Goal: Information Seeking & Learning: Learn about a topic

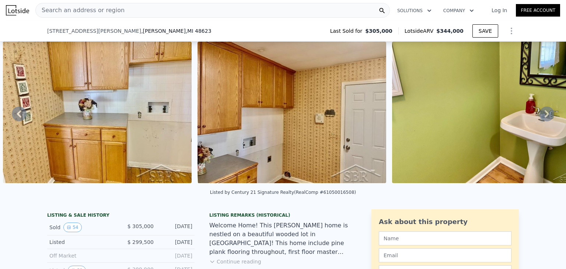
scroll to position [130, 0]
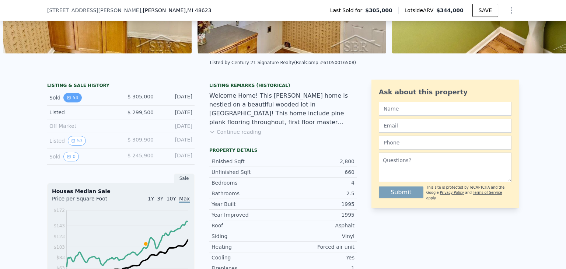
click at [67, 100] on icon "View historical data" at bounding box center [69, 97] width 4 height 4
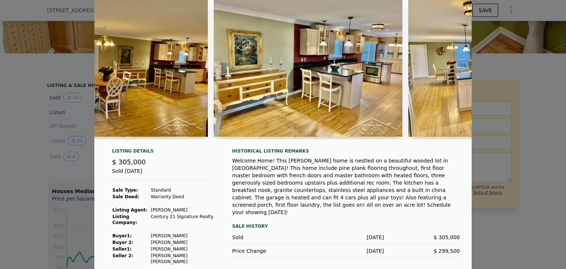
scroll to position [31, 0]
click at [71, 162] on div at bounding box center [283, 134] width 566 height 269
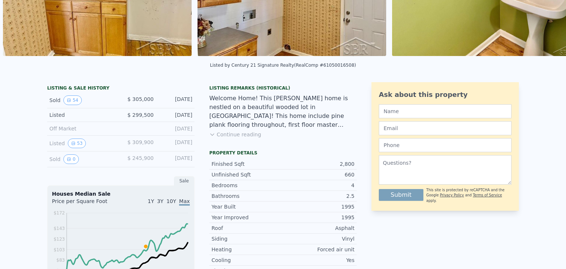
scroll to position [3, 0]
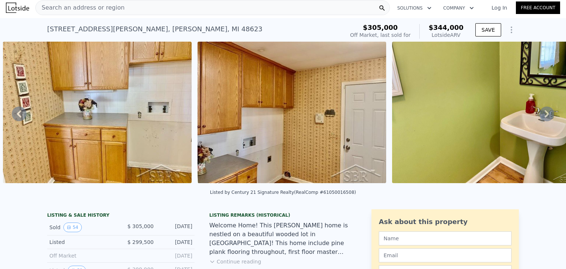
click at [117, 11] on div "Search an address or region" at bounding box center [212, 7] width 354 height 15
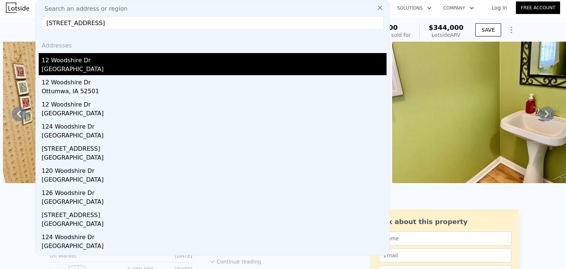
type input "12 woodshire dr"
click at [105, 65] on div "[GEOGRAPHIC_DATA]" at bounding box center [214, 70] width 345 height 10
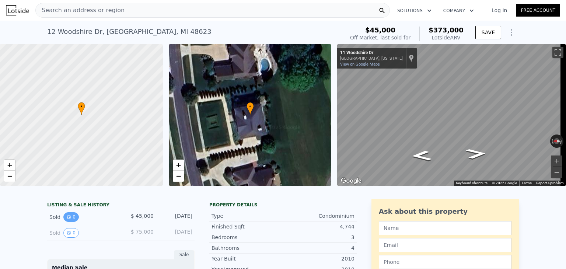
click at [69, 222] on button "0" at bounding box center [70, 217] width 15 height 10
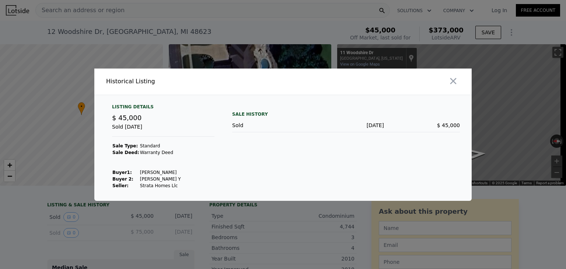
click at [64, 235] on div at bounding box center [283, 134] width 566 height 269
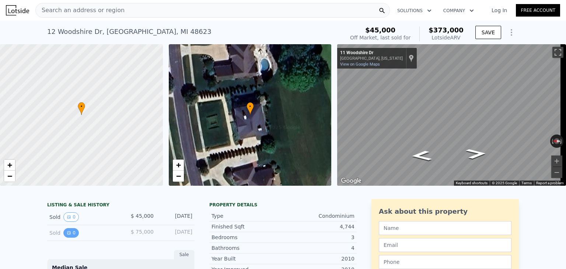
click at [64, 238] on button "0" at bounding box center [70, 233] width 15 height 10
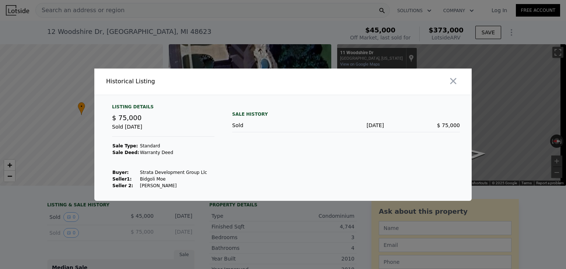
click at [69, 220] on div at bounding box center [283, 134] width 566 height 269
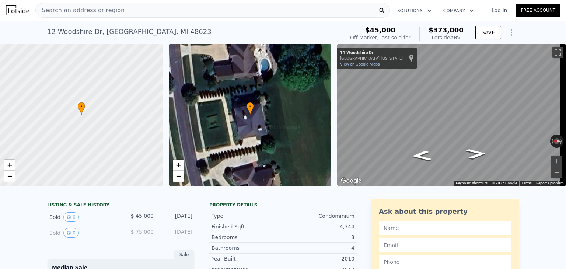
click at [69, 220] on button "0" at bounding box center [70, 217] width 15 height 10
click at [116, 10] on div "Search an address or region" at bounding box center [212, 10] width 354 height 15
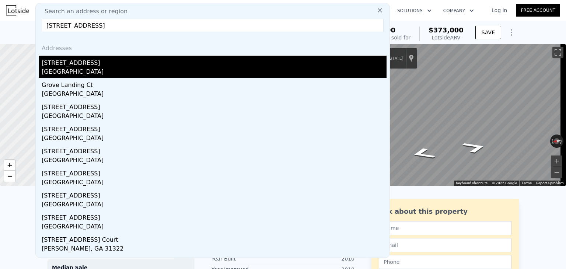
type input "9 e grove ct"
click at [96, 73] on div "[GEOGRAPHIC_DATA]" at bounding box center [214, 72] width 345 height 10
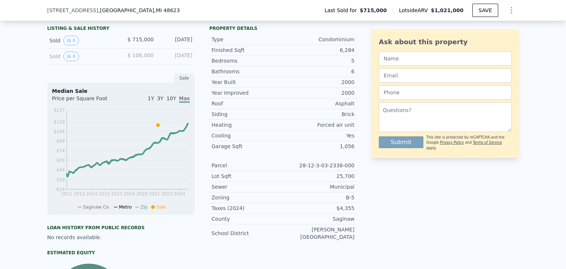
scroll to position [174, 0]
click at [69, 59] on button "0" at bounding box center [70, 56] width 15 height 10
click at [68, 45] on button "0" at bounding box center [70, 40] width 15 height 10
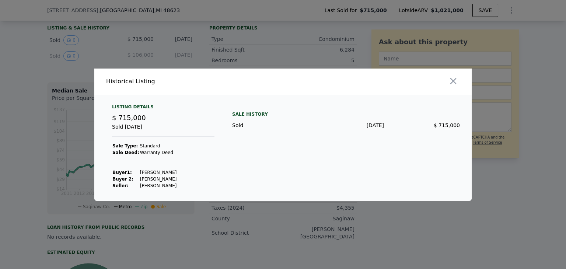
click at [263, 59] on div at bounding box center [283, 134] width 566 height 269
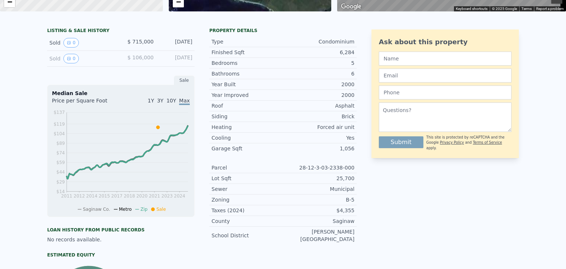
scroll to position [0, 0]
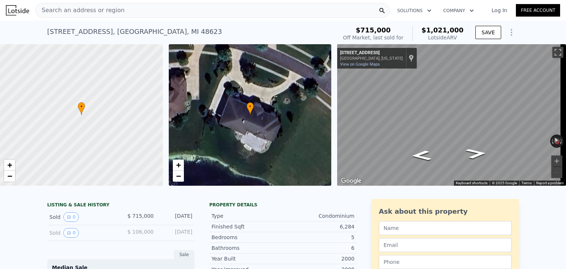
click at [124, 13] on div "Search an address or region" at bounding box center [212, 10] width 354 height 15
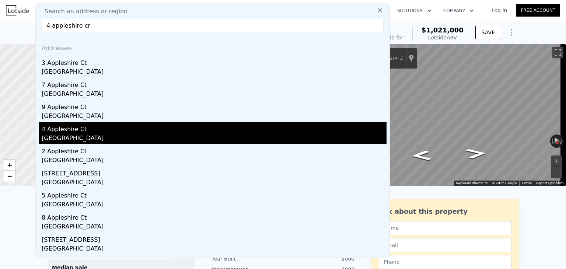
type input "4 appleshire cr"
click at [97, 134] on div "[GEOGRAPHIC_DATA]" at bounding box center [214, 139] width 345 height 10
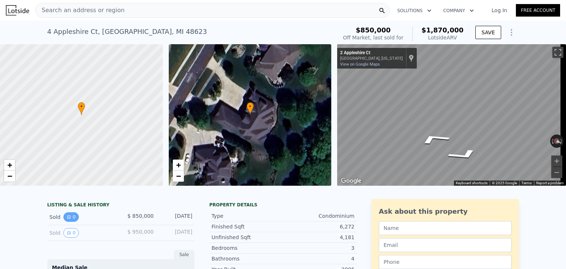
click at [67, 218] on icon "View historical data" at bounding box center [68, 217] width 3 height 3
click at [93, 12] on span "Search an address or region" at bounding box center [80, 10] width 89 height 9
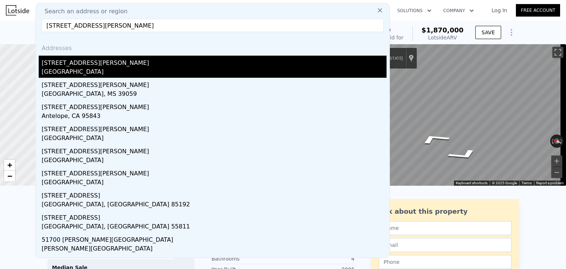
type input "5170 n thomas rd"
click at [112, 64] on div "[STREET_ADDRESS][PERSON_NAME]" at bounding box center [214, 62] width 345 height 12
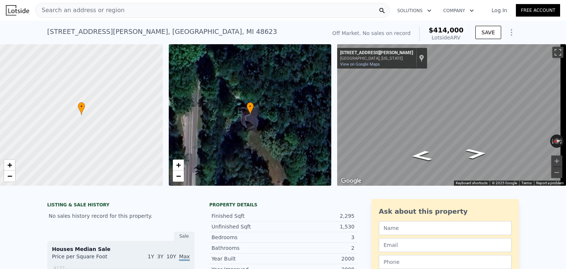
click at [99, 10] on span "Search an address or region" at bounding box center [80, 10] width 89 height 9
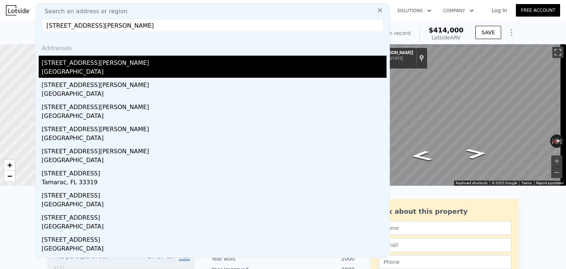
type input "5230 n thomas rd"
click at [103, 69] on div "[GEOGRAPHIC_DATA]" at bounding box center [214, 72] width 345 height 10
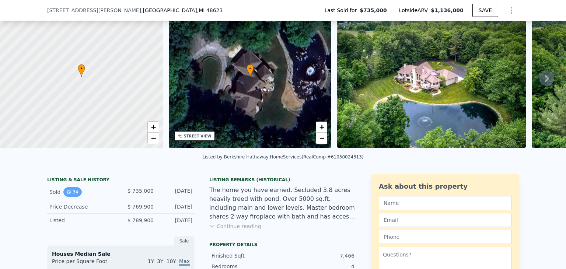
click at [67, 194] on icon "View historical data" at bounding box center [69, 192] width 4 height 4
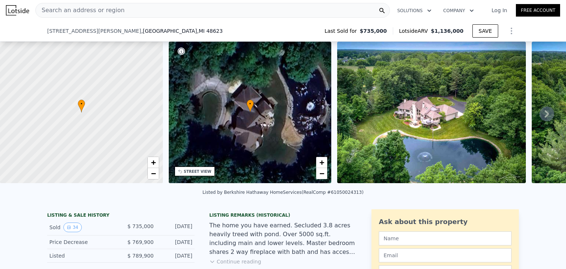
click at [138, 11] on div "Search an address or region" at bounding box center [212, 10] width 354 height 15
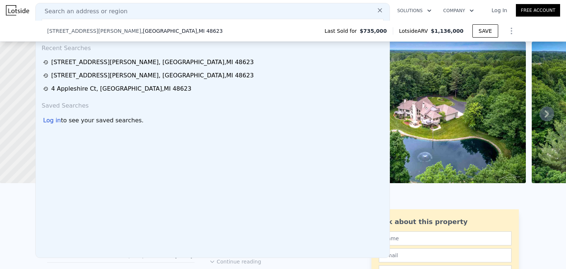
type input "5"
click at [133, 5] on div "Search an address or region 5 Recent Searches 5230 N Thomas Rd , Saginaw County…" at bounding box center [212, 130] width 354 height 255
click at [102, 11] on span "Search an address or region" at bounding box center [83, 11] width 89 height 9
click at [84, 9] on span "Search an address or region" at bounding box center [83, 11] width 89 height 9
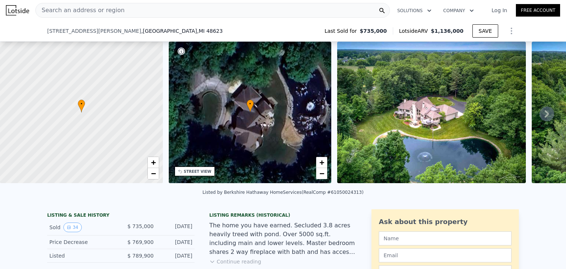
click at [99, 9] on span "Search an address or region" at bounding box center [80, 10] width 89 height 9
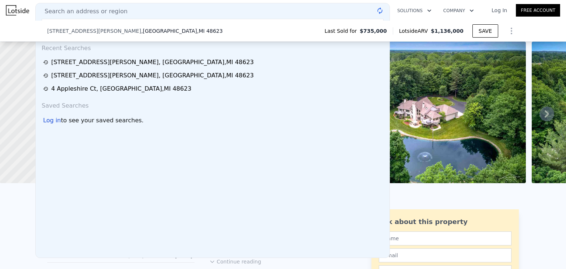
type input "5600"
type input "2"
type input "3"
type input "1"
type input "2.5"
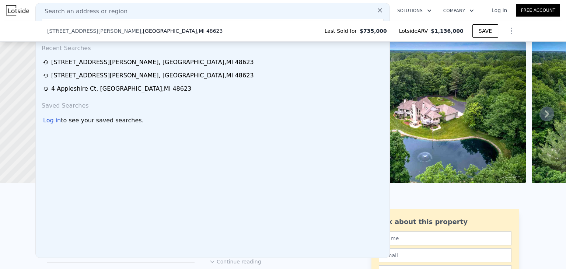
type input "1668"
type input "2477"
type input "72309.59999999999"
type input "143748"
type input "$ 414,000"
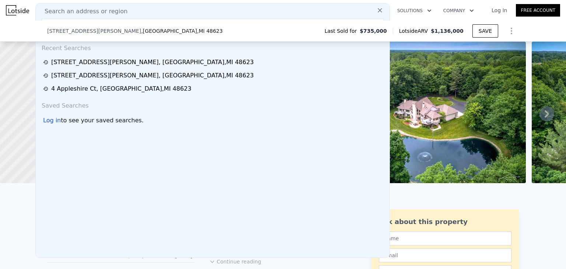
type input "4"
type input "$ 30,000"
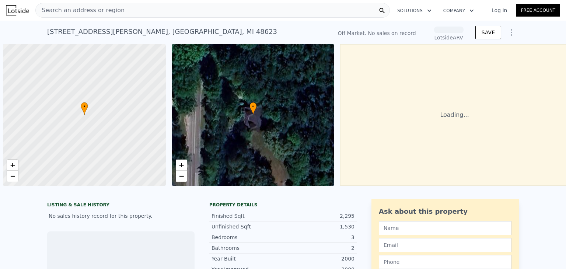
click at [158, 14] on div "Search an address or region" at bounding box center [212, 10] width 354 height 15
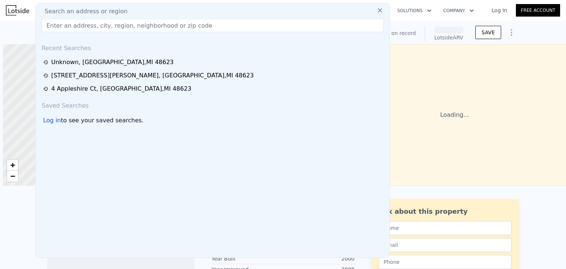
scroll to position [0, 3]
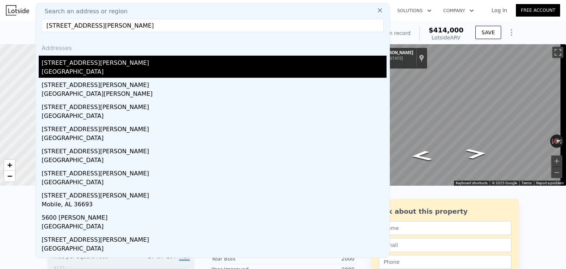
type input "[STREET_ADDRESS][PERSON_NAME]"
click at [106, 73] on div "[GEOGRAPHIC_DATA]" at bounding box center [214, 72] width 345 height 10
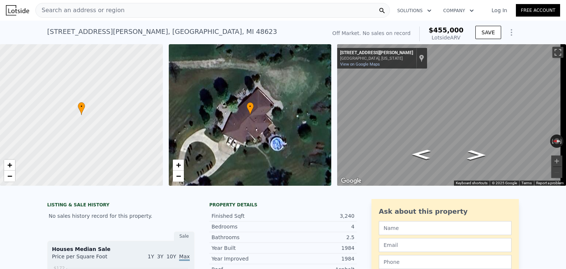
click at [114, 9] on span "Search an address or region" at bounding box center [80, 10] width 89 height 9
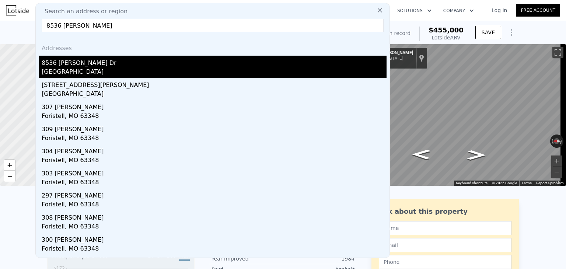
type input "8536 [PERSON_NAME]"
click at [109, 70] on div "[GEOGRAPHIC_DATA]" at bounding box center [214, 72] width 345 height 10
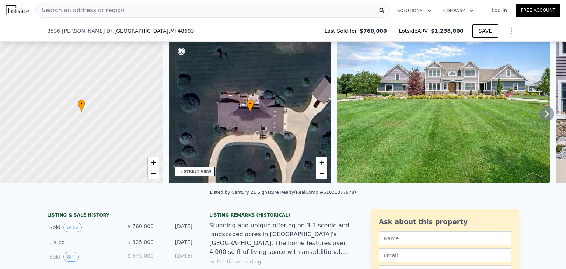
scroll to position [62, 0]
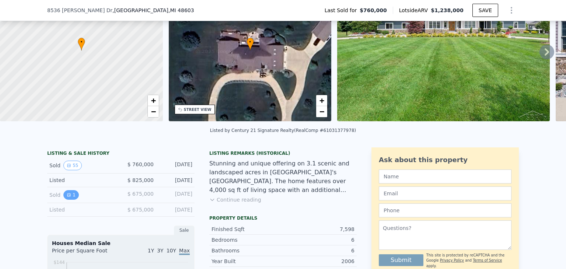
click at [67, 197] on icon "View historical data" at bounding box center [69, 195] width 4 height 4
click at [66, 167] on button "55" at bounding box center [72, 166] width 18 height 10
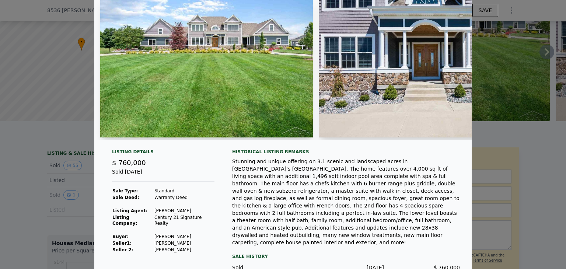
scroll to position [31, 0]
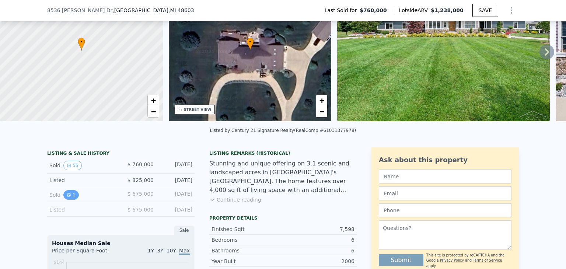
click at [69, 200] on button "1" at bounding box center [70, 195] width 15 height 10
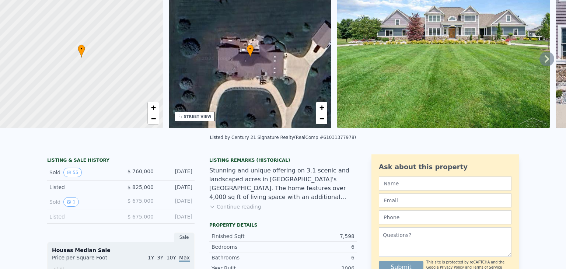
scroll to position [0, 0]
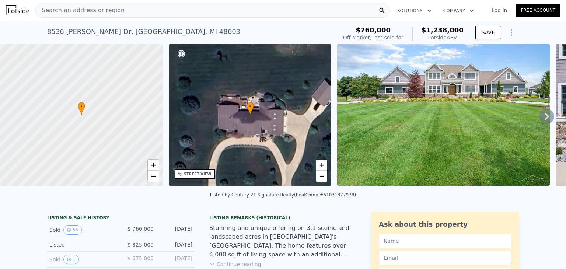
click at [134, 16] on div "Search an address or region" at bounding box center [212, 10] width 354 height 15
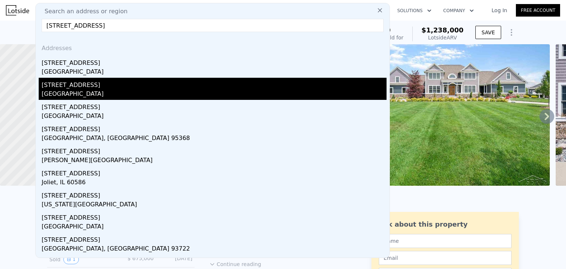
type input "[STREET_ADDRESS]"
click at [108, 88] on div "[STREET_ADDRESS]" at bounding box center [214, 84] width 345 height 12
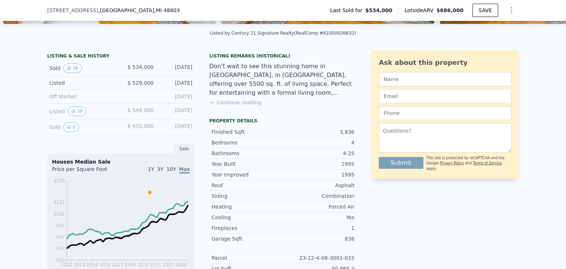
scroll to position [160, 0]
click at [71, 114] on button "39" at bounding box center [77, 111] width 18 height 10
click at [68, 73] on button "36" at bounding box center [72, 68] width 18 height 10
click at [77, 114] on button "39" at bounding box center [77, 111] width 18 height 10
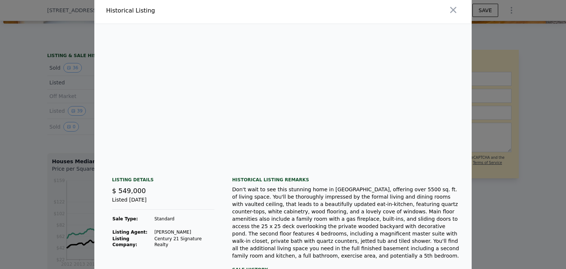
scroll to position [2, 0]
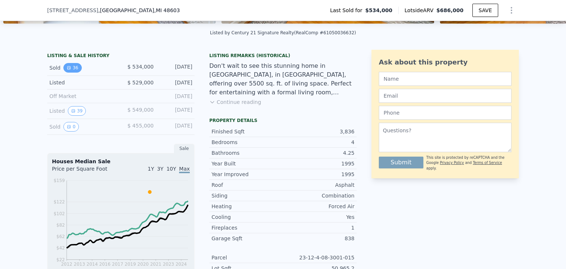
click at [67, 69] on icon "View historical data" at bounding box center [68, 67] width 3 height 3
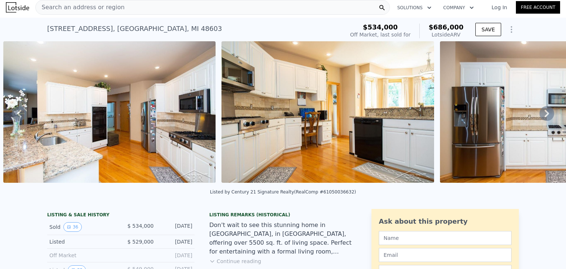
scroll to position [0, 0]
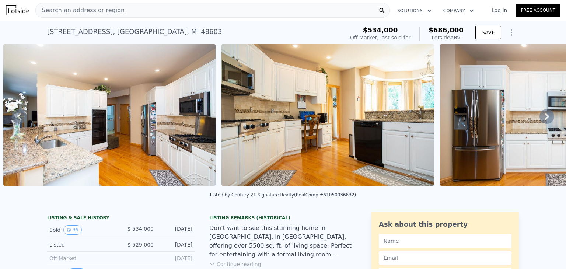
click at [132, 15] on div "Search an address or region" at bounding box center [212, 10] width 354 height 15
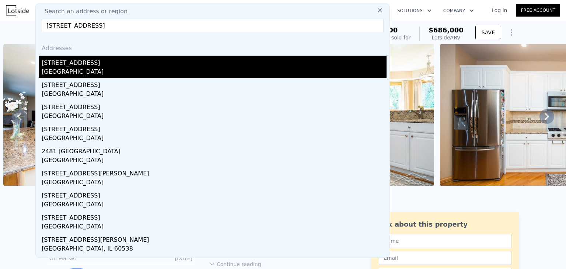
type input "[STREET_ADDRESS]"
click at [91, 60] on div "[STREET_ADDRESS]" at bounding box center [214, 62] width 345 height 12
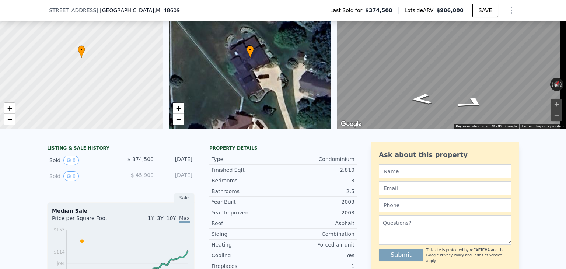
scroll to position [55, 0]
click at [67, 162] on icon "View historical data" at bounding box center [69, 160] width 4 height 4
click at [68, 180] on button "0" at bounding box center [70, 176] width 15 height 10
click at [67, 162] on icon "View historical data" at bounding box center [69, 160] width 4 height 4
click at [71, 164] on button "0" at bounding box center [70, 160] width 15 height 10
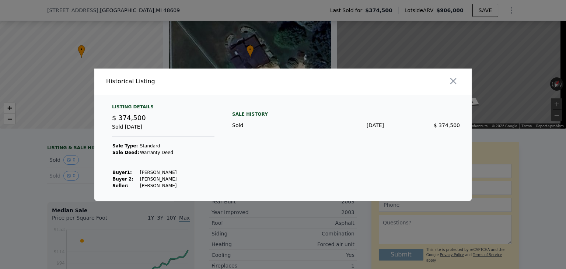
click at [257, 53] on div at bounding box center [283, 134] width 566 height 269
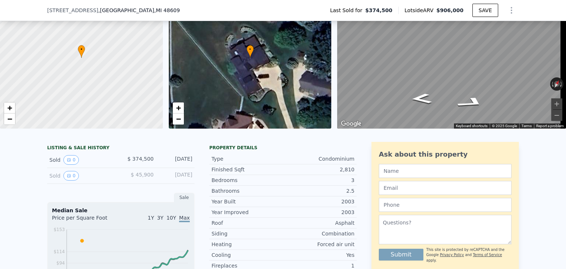
click at [98, 9] on span ", [GEOGRAPHIC_DATA]" at bounding box center [138, 10] width 81 height 7
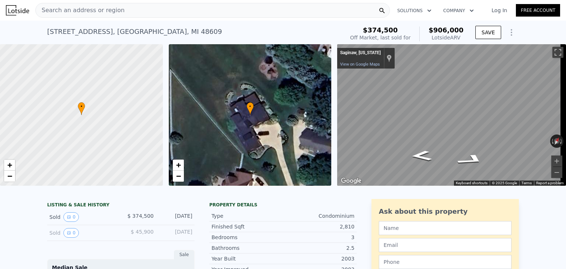
click at [121, 11] on div "Search an address or region" at bounding box center [212, 10] width 354 height 15
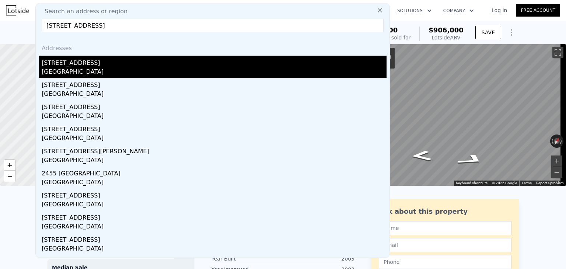
type input "[STREET_ADDRESS]"
click at [84, 70] on div "[GEOGRAPHIC_DATA]" at bounding box center [214, 72] width 345 height 10
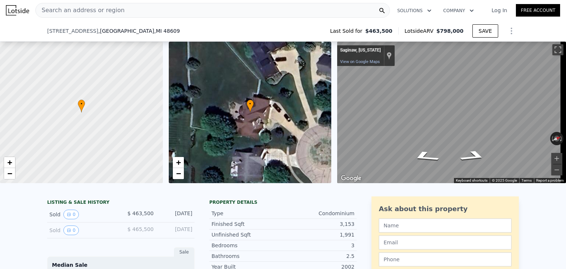
scroll to position [118, 0]
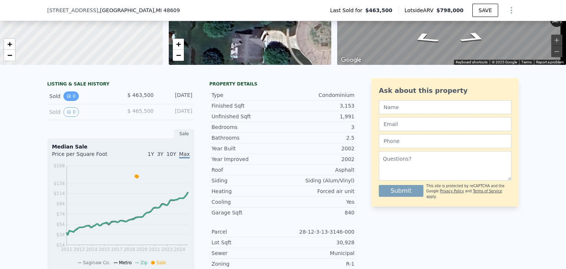
click at [70, 101] on button "0" at bounding box center [70, 96] width 15 height 10
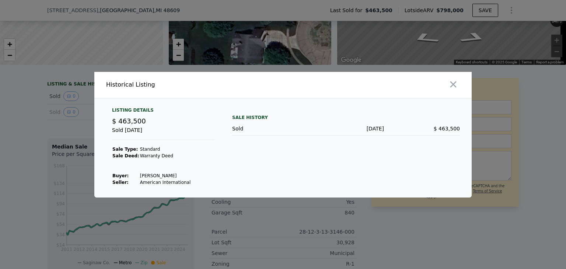
click at [67, 114] on div at bounding box center [283, 134] width 566 height 269
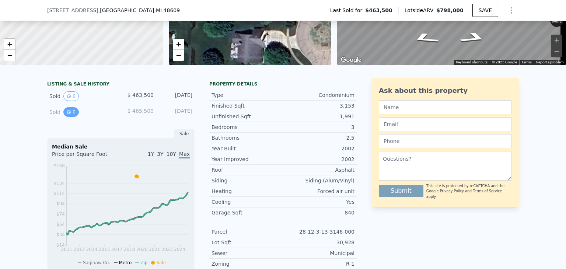
click at [67, 114] on button "0" at bounding box center [70, 112] width 15 height 10
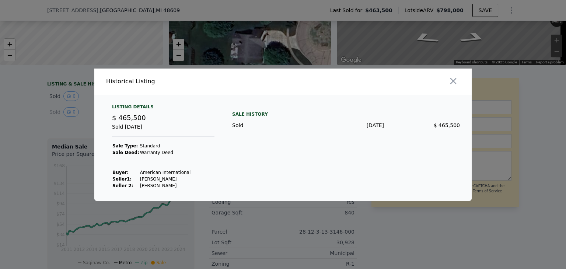
click at [58, 123] on div at bounding box center [283, 134] width 566 height 269
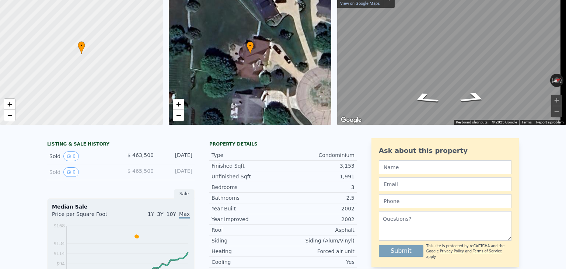
scroll to position [0, 0]
